Goal: Transaction & Acquisition: Purchase product/service

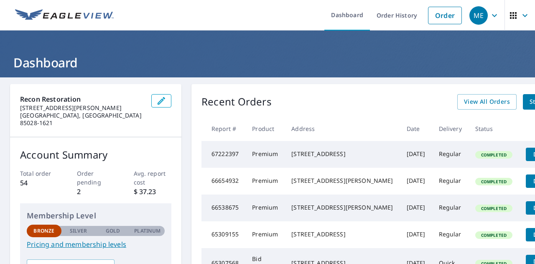
click at [494, 61] on h1 "Dashboard" at bounding box center [267, 62] width 515 height 17
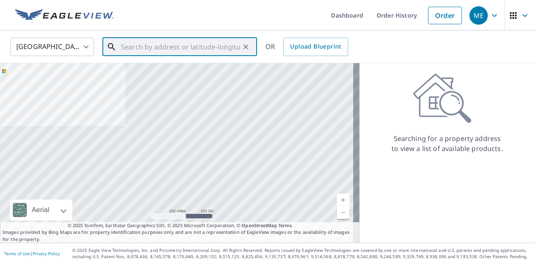
click at [144, 46] on input "text" at bounding box center [180, 46] width 119 height 23
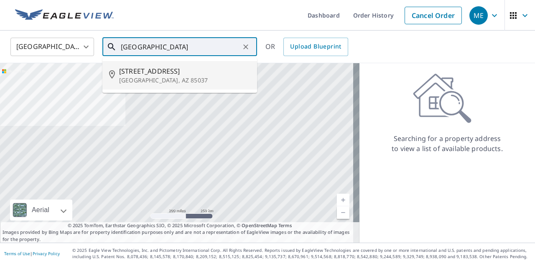
click at [143, 70] on span "[STREET_ADDRESS]" at bounding box center [184, 71] width 131 height 10
type input "[STREET_ADDRESS]"
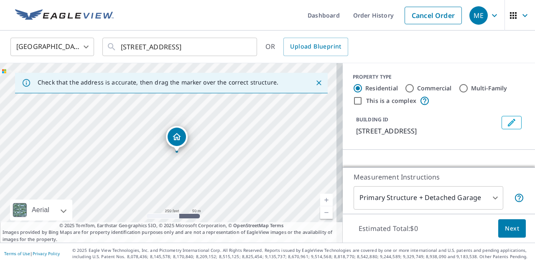
click at [176, 137] on icon "Dropped pin, building 1, Residential property, 8648 W Roanoke Ave Phoenix, AZ 8…" at bounding box center [177, 137] width 10 height 10
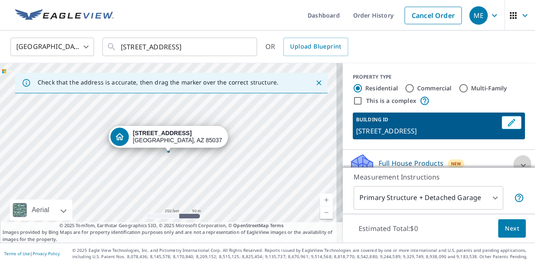
click at [518, 160] on icon at bounding box center [523, 165] width 10 height 10
click at [521, 163] on icon at bounding box center [523, 164] width 5 height 3
click at [518, 160] on icon at bounding box center [523, 165] width 10 height 10
click at [521, 163] on icon at bounding box center [523, 164] width 5 height 3
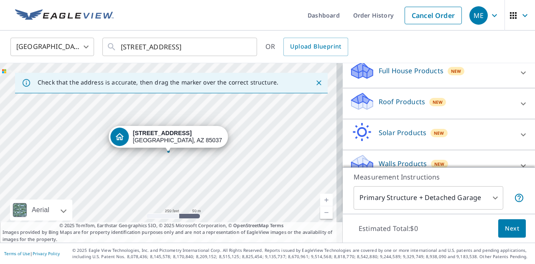
scroll to position [95, 0]
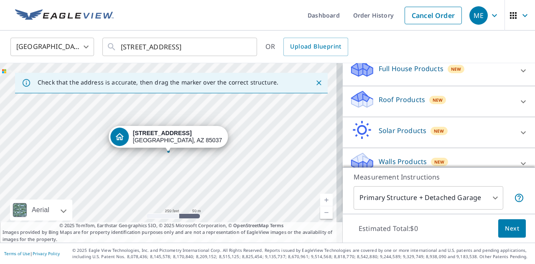
click at [399, 97] on p "Roof Products" at bounding box center [402, 100] width 46 height 10
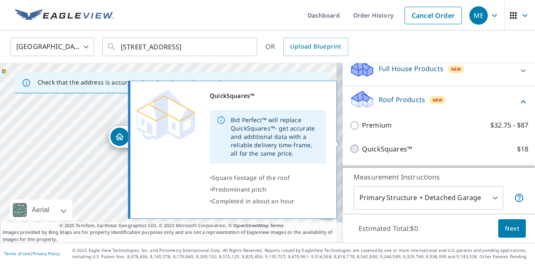
click at [350, 144] on input "QuickSquares™ $18" at bounding box center [356, 149] width 13 height 10
checkbox input "true"
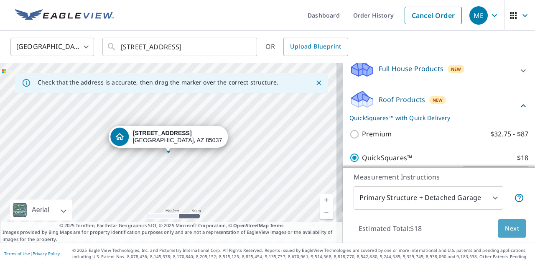
click at [511, 229] on span "Next" at bounding box center [512, 228] width 14 height 10
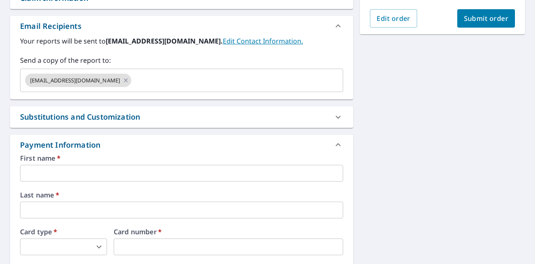
scroll to position [251, 0]
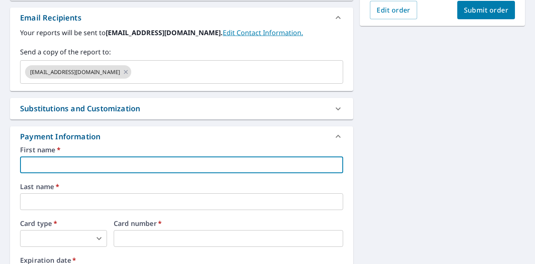
click at [45, 156] on input "text" at bounding box center [181, 164] width 323 height 17
type input "mark"
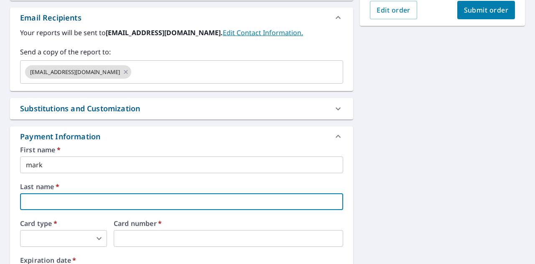
click at [43, 193] on input "text" at bounding box center [181, 201] width 323 height 17
type input "[PERSON_NAME]"
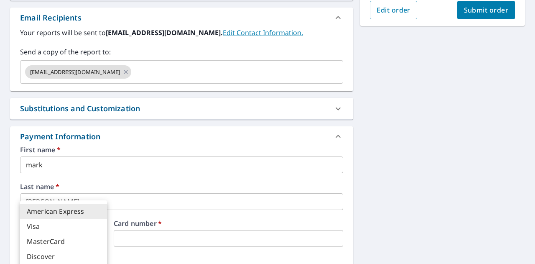
click at [43, 224] on body "ME ME Dashboard Order History Cancel Order ME Dashboard / Finalize Order Finali…" at bounding box center [267, 132] width 535 height 264
click at [123, 240] on div at bounding box center [267, 132] width 535 height 264
click at [102, 220] on body "ME ME Dashboard Order History Cancel Order ME Dashboard / Finalize Order Finali…" at bounding box center [267, 132] width 535 height 264
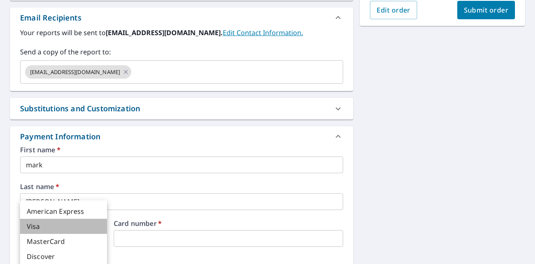
click at [46, 225] on li "Visa" at bounding box center [63, 226] width 87 height 15
type input "2"
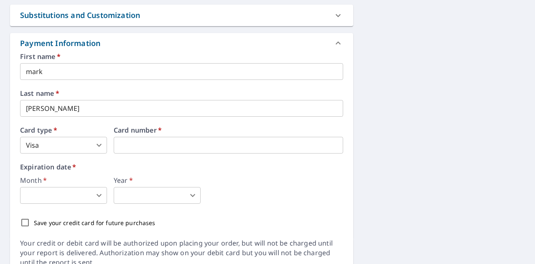
scroll to position [347, 0]
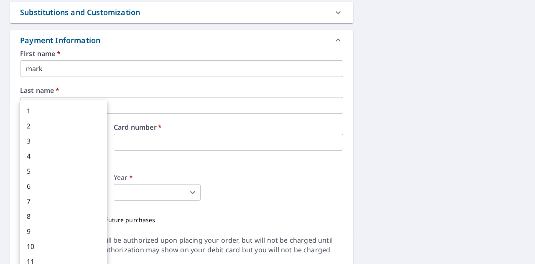
click at [41, 172] on body "ME ME Dashboard Order History Cancel Order ME Dashboard / Finalize Order Finali…" at bounding box center [267, 132] width 535 height 264
type input "12"
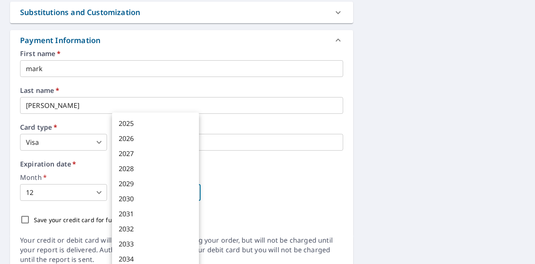
click at [161, 174] on body "ME ME Dashboard Order History Cancel Order ME Dashboard / Finalize Order Finali…" at bounding box center [267, 132] width 535 height 264
click at [129, 148] on li "2027" at bounding box center [155, 153] width 87 height 15
type input "2027"
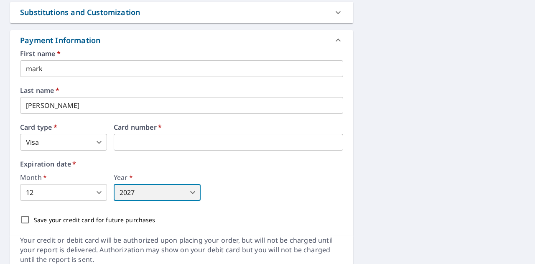
scroll to position [116, 0]
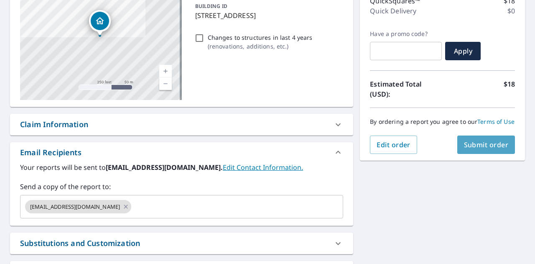
click at [478, 147] on span "Submit order" at bounding box center [486, 144] width 45 height 9
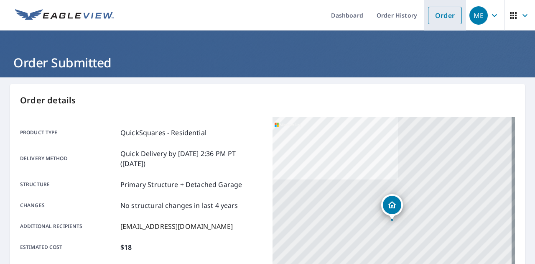
click at [445, 15] on link "Order" at bounding box center [445, 16] width 34 height 18
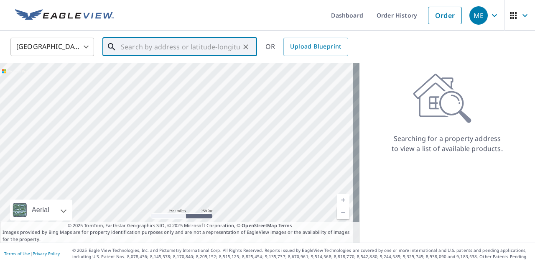
click at [121, 48] on input "text" at bounding box center [180, 46] width 119 height 23
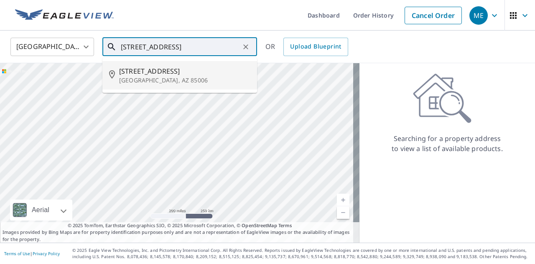
click at [140, 68] on span "[STREET_ADDRESS]" at bounding box center [184, 71] width 131 height 10
type input "[STREET_ADDRESS]"
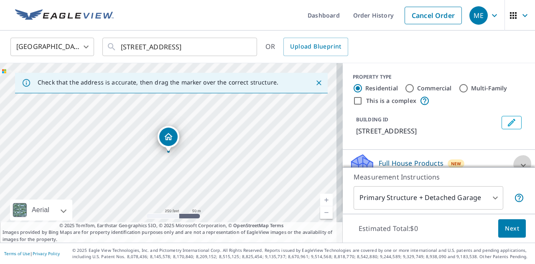
click at [518, 160] on icon at bounding box center [523, 165] width 10 height 10
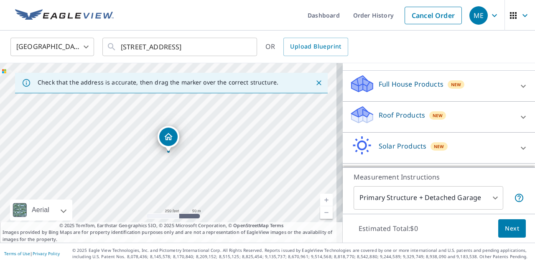
scroll to position [95, 0]
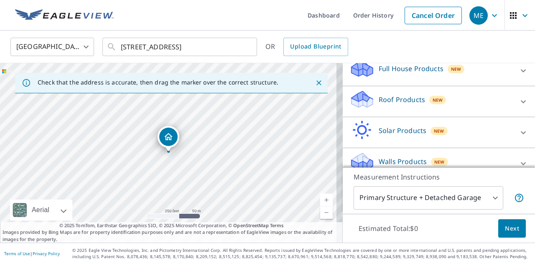
click at [410, 95] on p "Roof Products" at bounding box center [402, 100] width 46 height 10
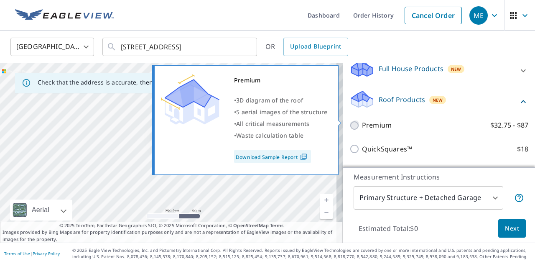
click at [350, 121] on input "Premium $32.75 - $87" at bounding box center [356, 125] width 13 height 10
checkbox input "true"
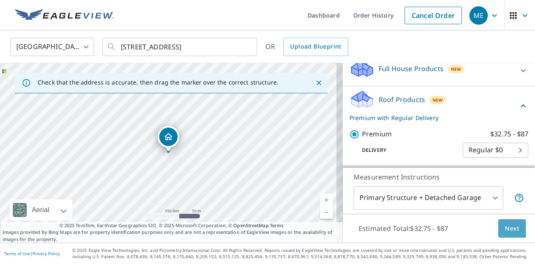
click at [505, 227] on span "Next" at bounding box center [512, 228] width 14 height 10
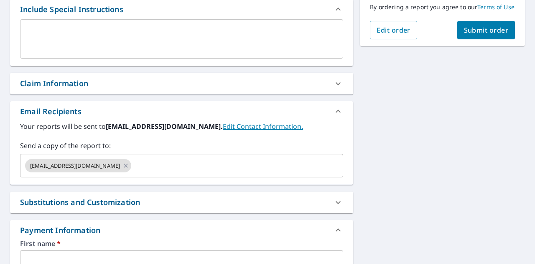
scroll to position [412, 0]
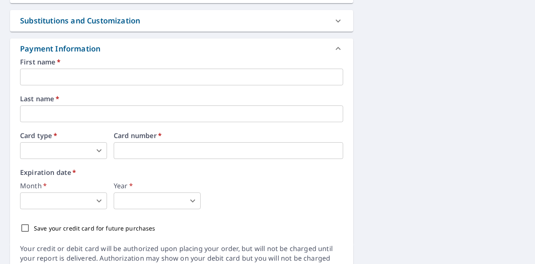
click at [59, 69] on input "text" at bounding box center [181, 77] width 323 height 17
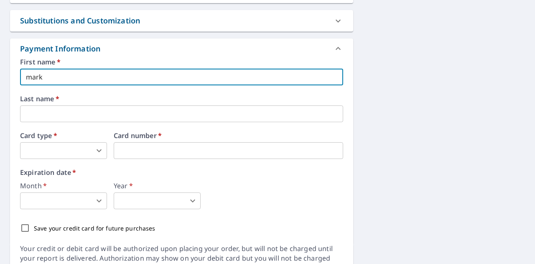
type input "mark"
click at [44, 105] on input "text" at bounding box center [181, 113] width 323 height 17
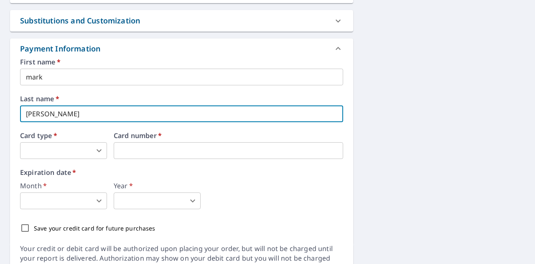
type input "[PERSON_NAME]"
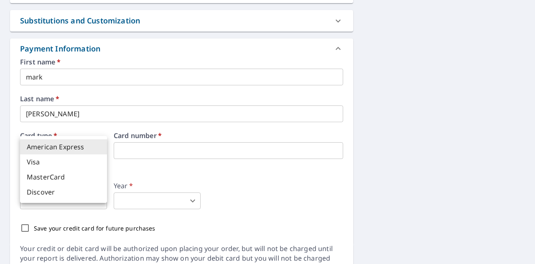
click at [43, 123] on body "ME ME Dashboard Order History Cancel Order ME Dashboard / Finalize Order Finali…" at bounding box center [267, 132] width 535 height 264
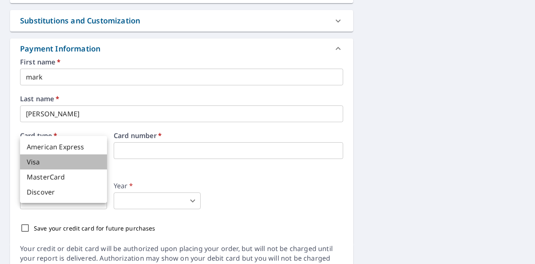
click at [40, 161] on li "Visa" at bounding box center [63, 161] width 87 height 15
type input "2"
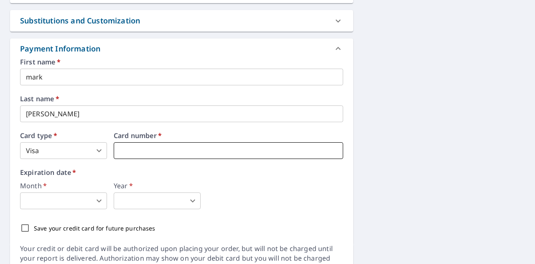
drag, startPoint x: 148, startPoint y: 123, endPoint x: 132, endPoint y: 122, distance: 15.5
click at [132, 142] on iframe at bounding box center [229, 150] width 230 height 17
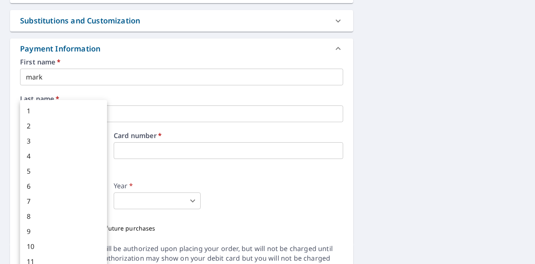
click at [60, 171] on body "ME ME Dashboard Order History Cancel Order ME Dashboard / Finalize Order Finali…" at bounding box center [267, 132] width 535 height 264
type input "12"
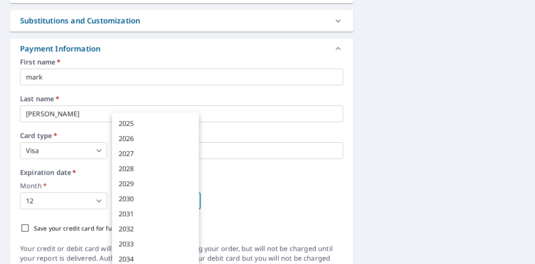
click at [134, 175] on body "ME ME Dashboard Order History Cancel Order ME Dashboard / Finalize Order Finali…" at bounding box center [267, 132] width 535 height 264
click at [127, 146] on li "2027" at bounding box center [155, 153] width 87 height 15
type input "2027"
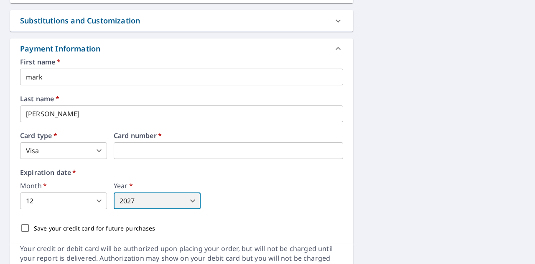
scroll to position [181, 0]
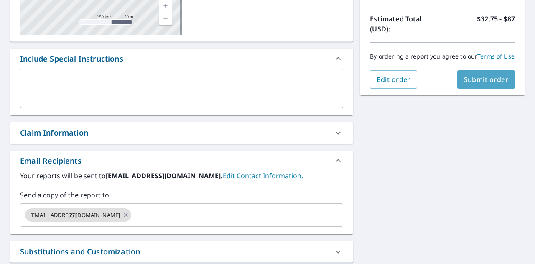
click at [466, 84] on span "Submit order" at bounding box center [486, 79] width 45 height 9
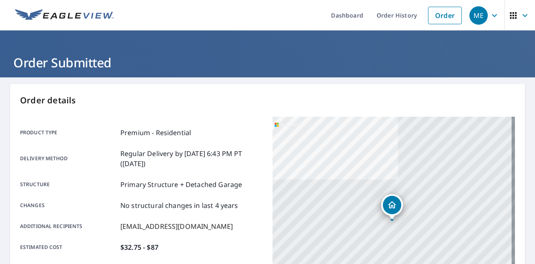
scroll to position [225, 0]
